Goal: Information Seeking & Learning: Learn about a topic

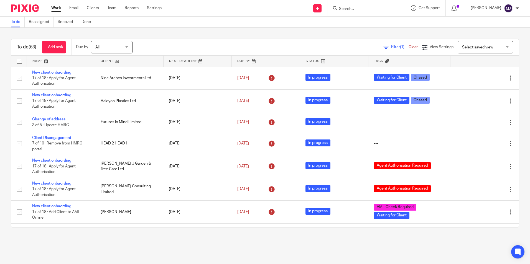
click at [352, 7] on input "Search" at bounding box center [363, 9] width 50 height 5
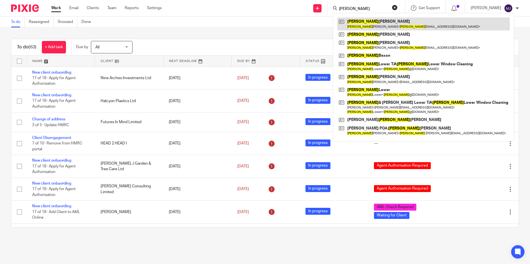
type input "paula"
click at [356, 25] on link at bounding box center [423, 23] width 172 height 13
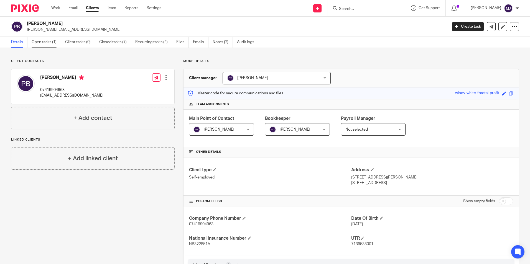
click at [42, 42] on link "Open tasks (1)" at bounding box center [46, 42] width 29 height 11
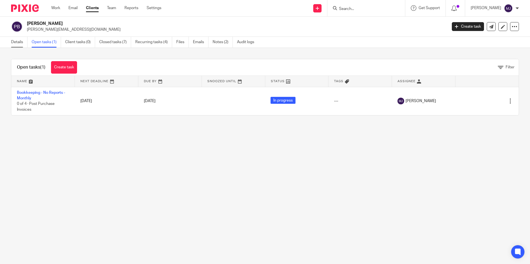
click at [14, 42] on link "Details" at bounding box center [19, 42] width 16 height 11
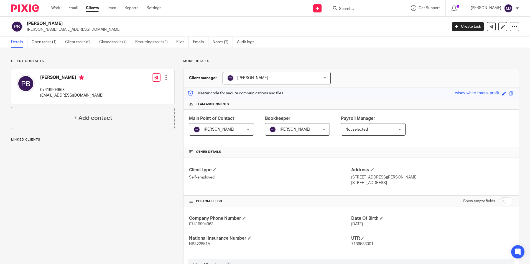
click at [30, 8] on img at bounding box center [25, 7] width 28 height 7
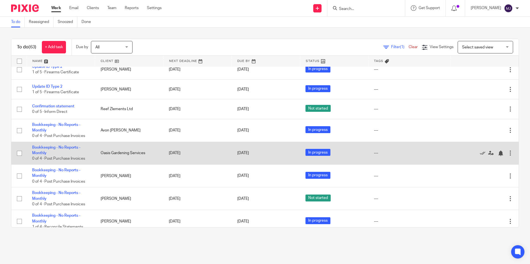
scroll to position [1192, 0]
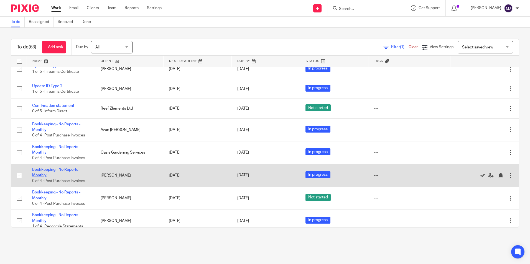
click at [63, 176] on link "Bookkeeping - No Reports - Monthly" at bounding box center [56, 172] width 48 height 9
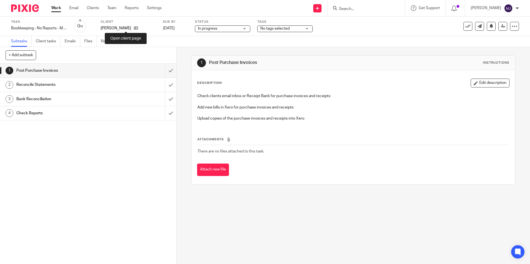
drag, startPoint x: 126, startPoint y: 29, endPoint x: 126, endPoint y: 34, distance: 4.4
click at [134, 29] on icon at bounding box center [136, 28] width 4 height 4
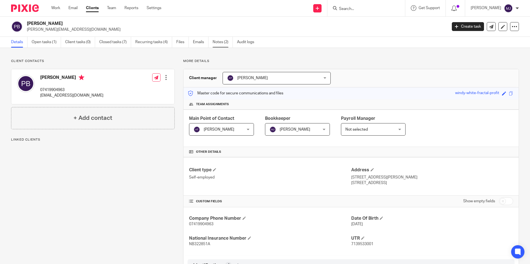
click at [227, 40] on link "Notes (2)" at bounding box center [223, 42] width 20 height 11
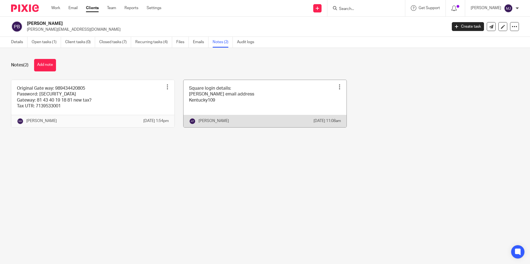
click at [222, 101] on link at bounding box center [264, 103] width 163 height 47
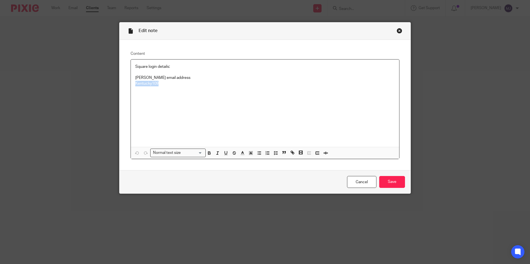
drag, startPoint x: 150, startPoint y: 84, endPoint x: 133, endPoint y: 85, distance: 17.2
click at [135, 85] on p "Kentucky109" at bounding box center [264, 84] width 259 height 6
copy p "Kentucky109"
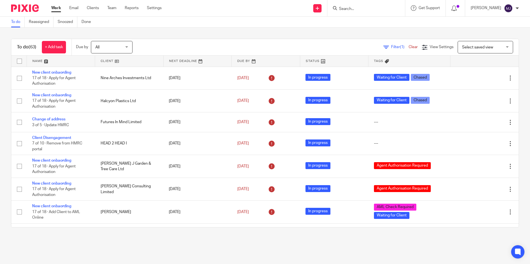
click at [351, 6] on form at bounding box center [367, 8] width 59 height 7
click at [353, 9] on input "Search" at bounding box center [363, 9] width 50 height 5
type input "b"
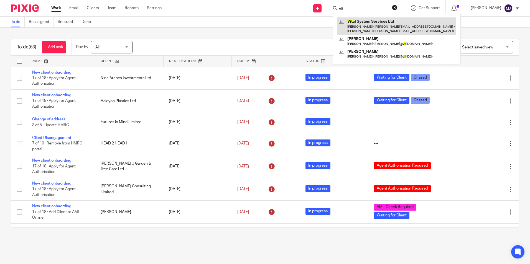
type input "vit"
click at [354, 24] on link at bounding box center [396, 25] width 119 height 17
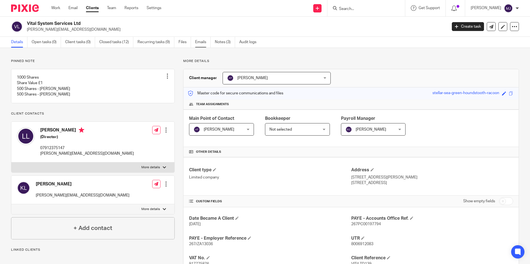
click at [198, 43] on link "Emails" at bounding box center [203, 42] width 16 height 11
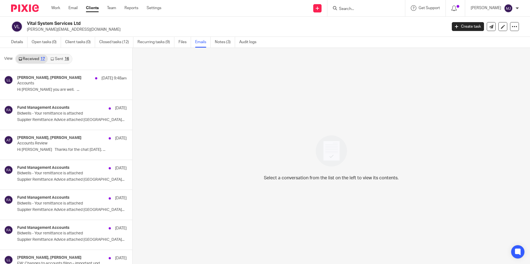
click at [54, 58] on link "Sent 16" at bounding box center [60, 59] width 24 height 9
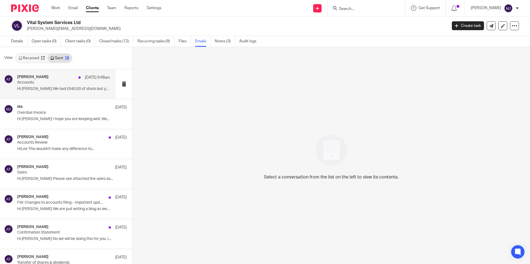
click at [42, 90] on p "Hi [PERSON_NAME] We had £940.00 of stock last year..." at bounding box center [63, 89] width 93 height 5
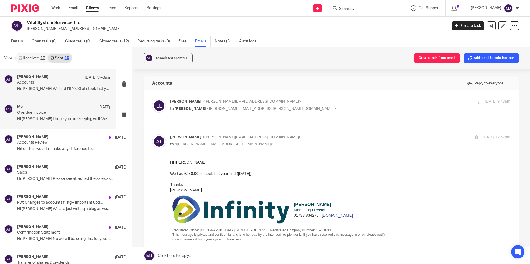
scroll to position [0, 0]
click at [262, 115] on div "Lee Lawes <lee@vitalsystemservices.co.uk> to Aimee Tamburrini <aimee.tamburrini…" at bounding box center [331, 108] width 358 height 19
click at [232, 99] on label at bounding box center [331, 108] width 375 height 35
click at [152, 99] on input "checkbox" at bounding box center [152, 99] width 0 height 0
checkbox input "true"
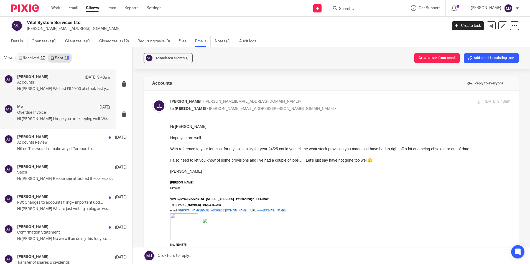
click at [30, 114] on p "Overdue Invoice" at bounding box center [54, 113] width 74 height 5
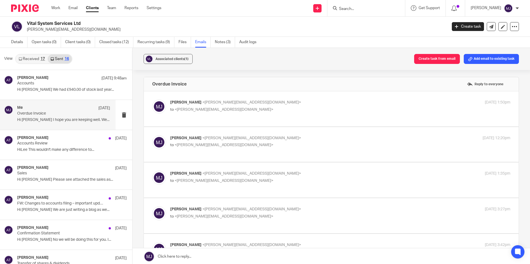
click at [34, 59] on link "Received 17" at bounding box center [32, 59] width 32 height 9
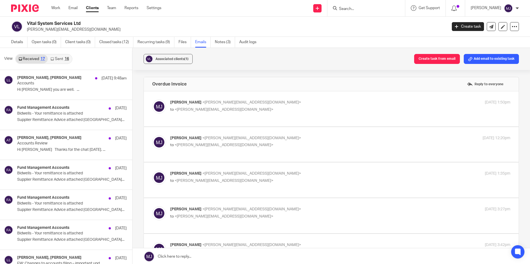
scroll to position [1, 0]
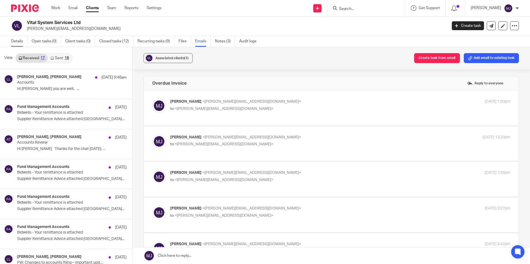
click at [16, 44] on link "Details" at bounding box center [19, 41] width 16 height 11
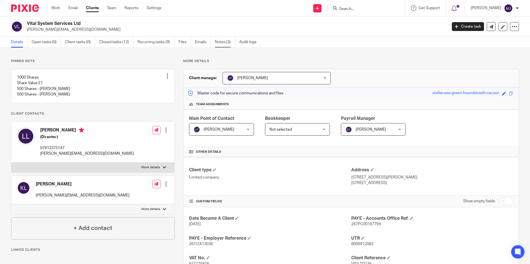
click at [229, 44] on link "Notes (3)" at bounding box center [225, 42] width 20 height 11
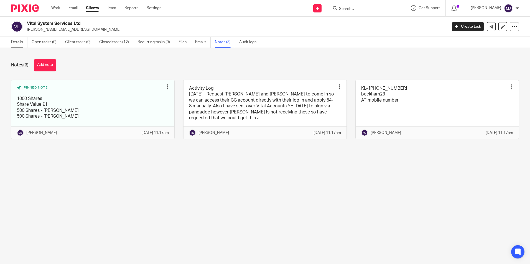
click at [24, 40] on link "Details" at bounding box center [19, 42] width 16 height 11
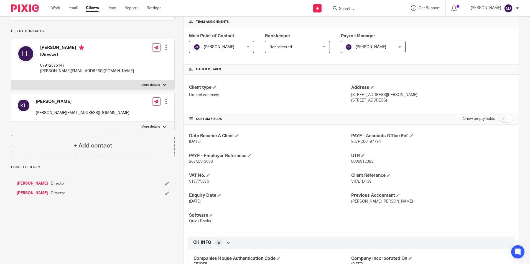
scroll to position [83, 0]
click at [151, 87] on p "More details" at bounding box center [150, 84] width 19 height 4
click at [11, 80] on input "More details" at bounding box center [11, 79] width 0 height 0
checkbox input "true"
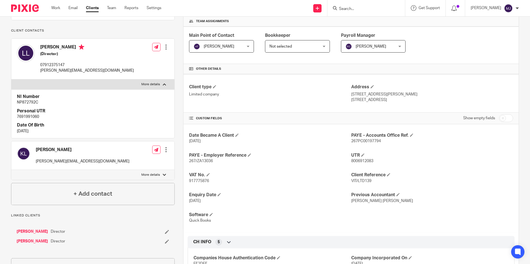
click at [159, 180] on label "More details" at bounding box center [92, 175] width 163 height 10
click at [11, 170] on input "More details" at bounding box center [11, 170] width 0 height 0
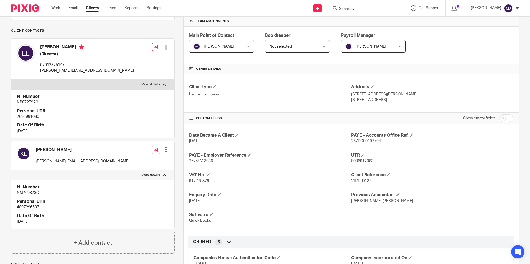
click at [159, 180] on label "More details" at bounding box center [92, 175] width 163 height 10
click at [11, 170] on input "More details" at bounding box center [11, 170] width 0 height 0
checkbox input "false"
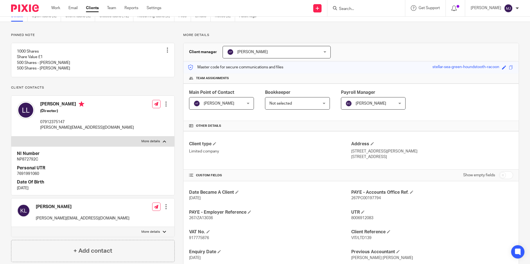
scroll to position [0, 0]
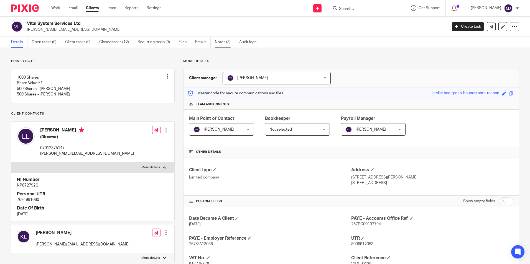
click at [218, 44] on link "Notes (3)" at bounding box center [225, 42] width 20 height 11
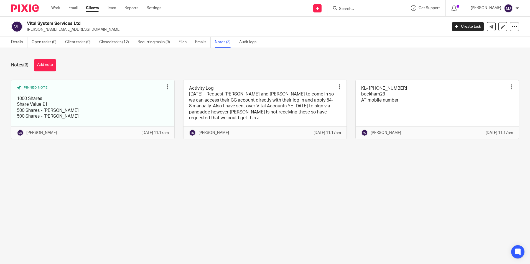
click at [23, 43] on link "Details" at bounding box center [19, 42] width 16 height 11
